Goal: Task Accomplishment & Management: Complete application form

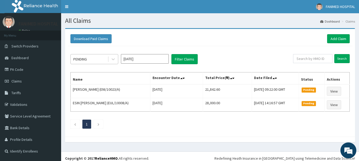
click at [98, 63] on div "PENDING" at bounding box center [89, 59] width 37 height 9
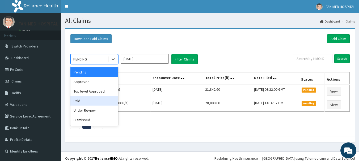
click at [84, 100] on div "Paid" at bounding box center [94, 101] width 48 height 10
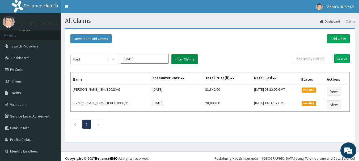
click at [195, 61] on button "Filter Claims" at bounding box center [185, 59] width 26 height 10
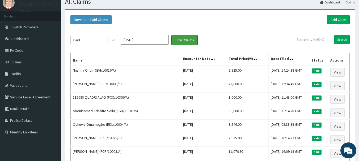
scroll to position [27, 0]
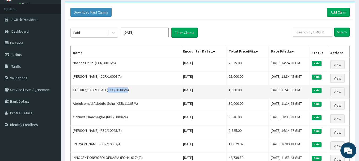
drag, startPoint x: 127, startPoint y: 90, endPoint x: 108, endPoint y: 91, distance: 19.7
click at [108, 91] on td "115688 QUADRI ALAO (FCC/10306/A)" at bounding box center [126, 92] width 110 height 14
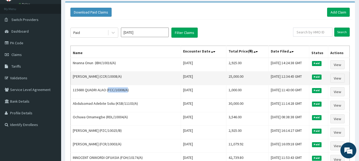
copy td "FCC/10306/A"
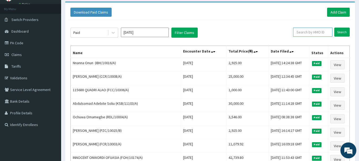
click at [326, 35] on input "text" at bounding box center [312, 32] width 39 height 9
paste input "FCC/10306/A"
type input "FCC/10306/A"
click at [343, 31] on input "Search" at bounding box center [342, 32] width 15 height 9
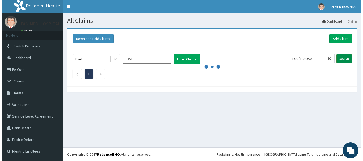
scroll to position [0, 0]
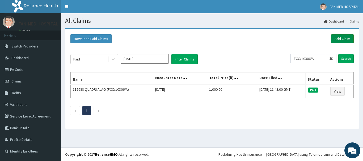
click at [341, 36] on link "Add Claim" at bounding box center [342, 38] width 23 height 9
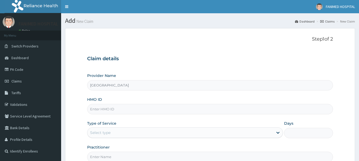
click at [106, 112] on input "HMO ID" at bounding box center [210, 109] width 246 height 10
paste input "FCC/10306/A"
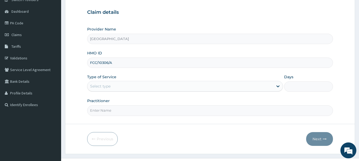
scroll to position [57, 0]
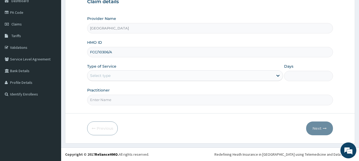
type input "FCC/10306/A"
click at [108, 78] on div "Select type" at bounding box center [100, 75] width 20 height 5
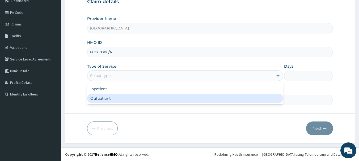
click at [105, 100] on div "Outpatient" at bounding box center [185, 99] width 196 height 10
type input "1"
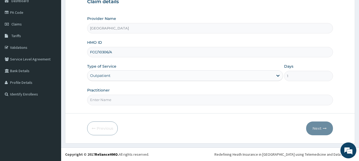
click at [121, 105] on input "Practitioner" at bounding box center [210, 100] width 246 height 10
type input "d"
type input "DR AWODEJI"
click at [328, 128] on button "Next" at bounding box center [319, 129] width 27 height 14
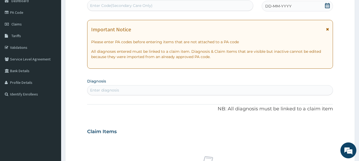
click at [118, 6] on div "Enter Code(Secondary Care Only)" at bounding box center [121, 5] width 63 height 5
paste input "PA/313939"
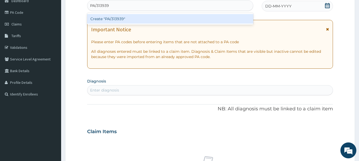
type input "PA/313939"
click at [230, 38] on div "PA Code / Prescription Code option Create "PA/313939" focused, 1 of 1. 1 result…" at bounding box center [210, 131] width 246 height 275
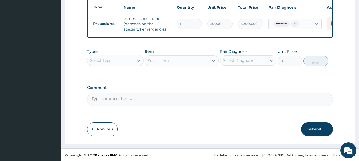
scroll to position [200, 0]
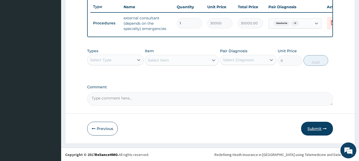
click at [312, 135] on button "Submit" at bounding box center [317, 129] width 32 height 14
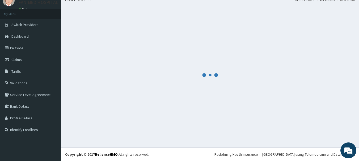
scroll to position [22, 0]
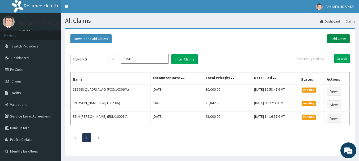
click at [337, 39] on link "Add Claim" at bounding box center [338, 38] width 23 height 9
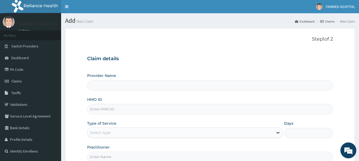
click at [105, 110] on input "HMO ID" at bounding box center [210, 109] width 246 height 10
type input "[GEOGRAPHIC_DATA]"
paste input "FCC/10306/A"
type input "FCC/10306/A"
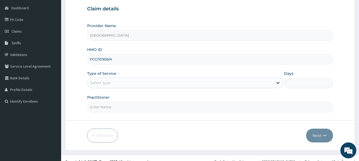
scroll to position [57, 0]
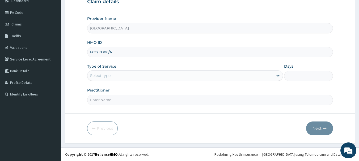
click at [114, 75] on div "Select type" at bounding box center [181, 76] width 186 height 9
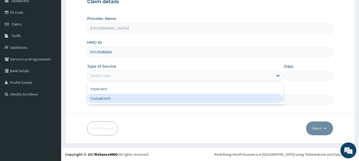
click at [109, 100] on div "Outpatient" at bounding box center [185, 99] width 196 height 10
type input "1"
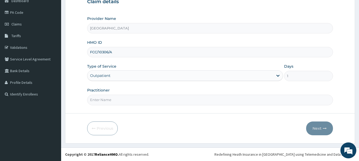
click at [107, 101] on input "Practitioner" at bounding box center [210, 100] width 246 height 10
type input "DR AWODEJI"
click at [322, 127] on button "Next" at bounding box center [319, 129] width 27 height 14
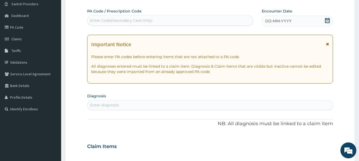
scroll to position [4, 0]
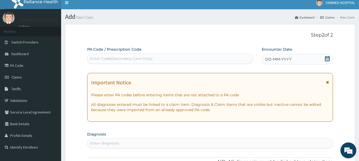
click at [155, 59] on div "Enter Code(Secondary Care Only)" at bounding box center [171, 59] width 166 height 9
paste input "PA/3A3BFD"
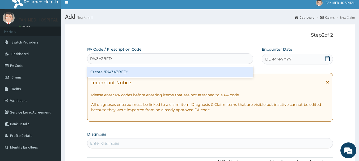
type input "PA/3A3BFD"
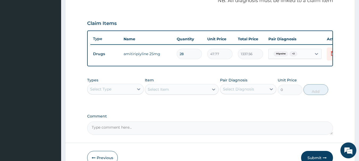
scroll to position [194, 0]
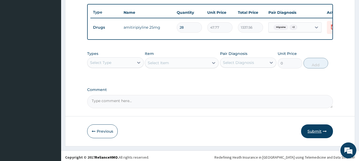
click at [319, 134] on button "Submit" at bounding box center [317, 132] width 32 height 14
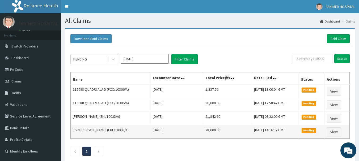
click at [242, 138] on td "28,000.00" at bounding box center [227, 133] width 49 height 14
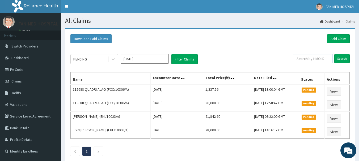
click at [318, 59] on input "text" at bounding box center [312, 58] width 39 height 9
paste input "CCR/10008/A"
type input "CCR/10008/A"
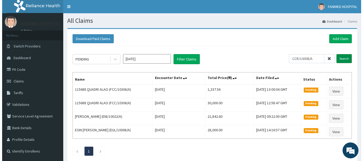
scroll to position [0, 0]
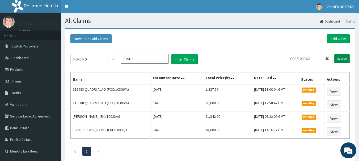
click at [340, 57] on input "Search" at bounding box center [342, 58] width 15 height 9
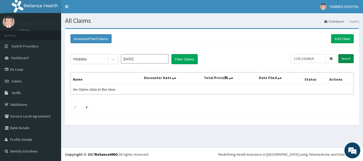
click at [342, 57] on input "Search" at bounding box center [346, 58] width 15 height 9
click at [352, 56] on input "Search" at bounding box center [346, 58] width 15 height 9
click at [342, 34] on div "Download Paid Claims Add Claim" at bounding box center [212, 39] width 289 height 15
click at [341, 36] on link "Add Claim" at bounding box center [342, 38] width 23 height 9
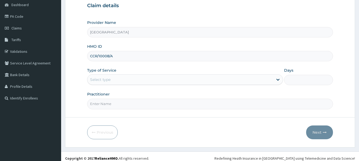
type input "CCR/10008/A"
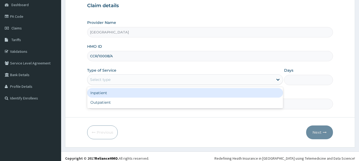
click at [119, 82] on div "Select type" at bounding box center [181, 80] width 186 height 9
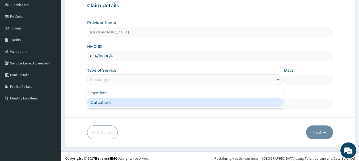
click at [112, 101] on div "Outpatient" at bounding box center [185, 103] width 196 height 10
type input "1"
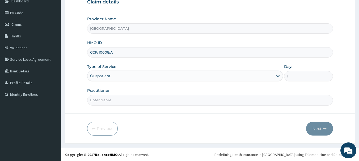
scroll to position [57, 0]
click at [117, 103] on input "Practitioner" at bounding box center [210, 100] width 246 height 10
type input "[PERSON_NAME]"
click at [318, 126] on button "Next" at bounding box center [319, 129] width 27 height 14
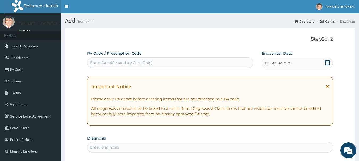
click at [150, 63] on div "Enter Code(Secondary Care Only)" at bounding box center [121, 62] width 63 height 5
paste input "PA/00B3D2"
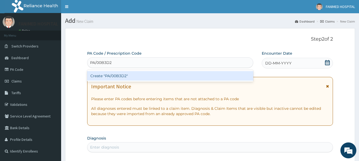
type input "PA/00B3D2"
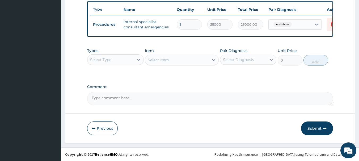
scroll to position [201, 0]
click at [321, 127] on button "Submit" at bounding box center [317, 129] width 32 height 14
